Goal: Task Accomplishment & Management: Manage account settings

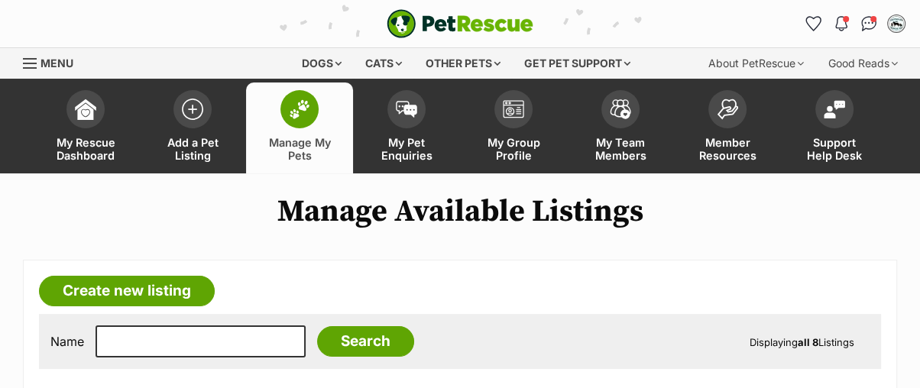
click at [300, 112] on img at bounding box center [299, 109] width 21 height 20
click at [310, 108] on span at bounding box center [299, 109] width 38 height 38
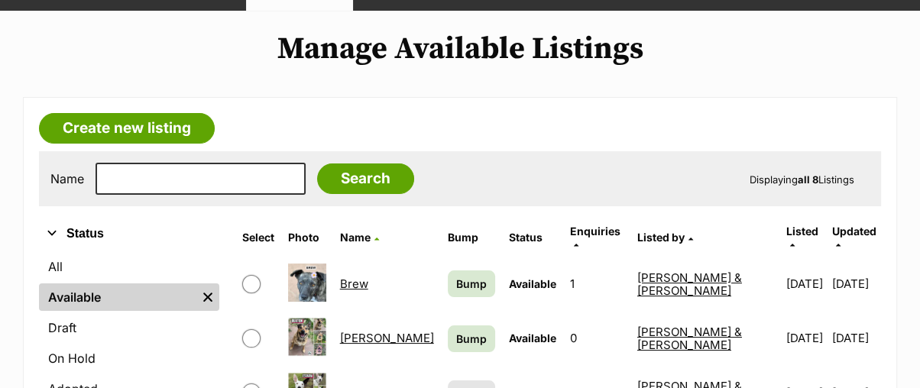
scroll to position [170, 0]
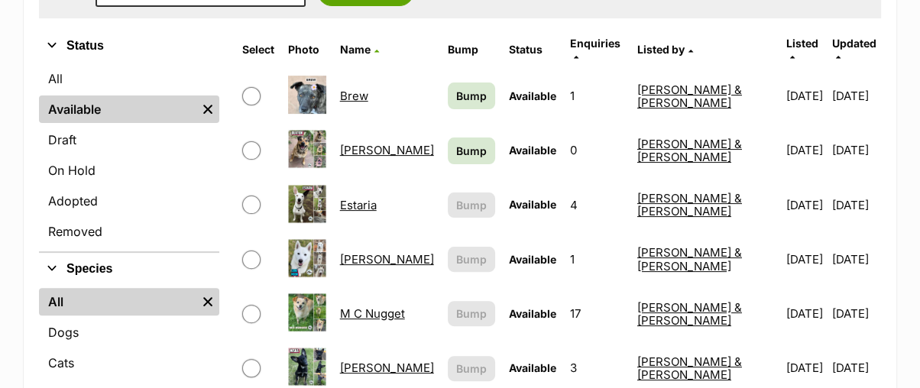
scroll to position [85, 0]
